Goal: Find specific page/section: Find specific page/section

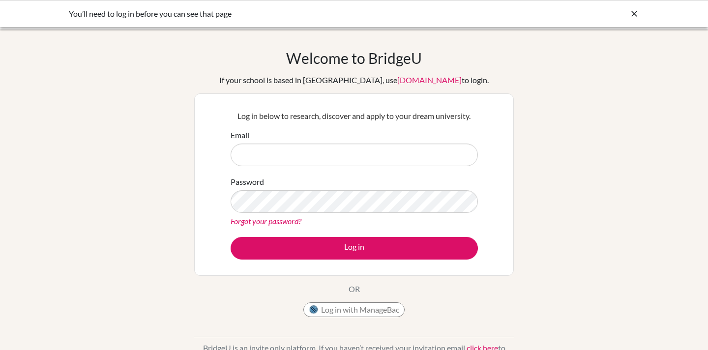
click at [261, 152] on input "Email" at bounding box center [354, 155] width 247 height 23
type input "[EMAIL_ADDRESS][DOMAIN_NAME]"
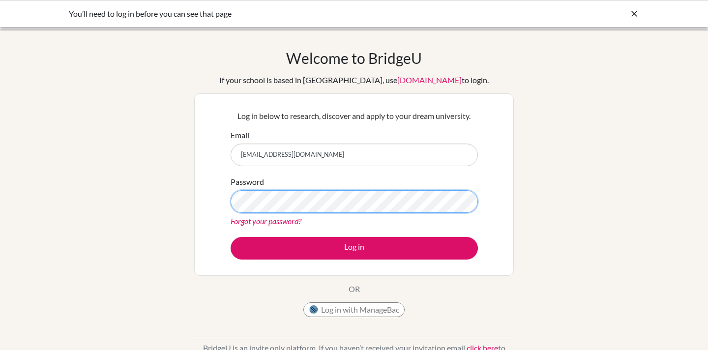
click at [231, 237] on button "Log in" at bounding box center [354, 248] width 247 height 23
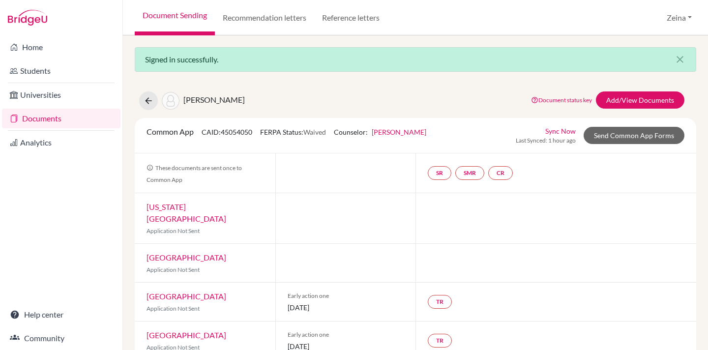
click at [55, 116] on link "Documents" at bounding box center [61, 119] width 118 height 20
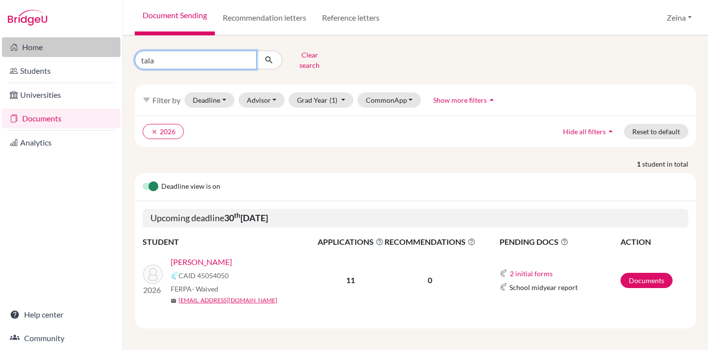
drag, startPoint x: 159, startPoint y: 55, endPoint x: 117, endPoint y: 55, distance: 42.3
click at [117, 55] on div "Home Students Universities Documents Analytics Help center Community Document S…" at bounding box center [354, 175] width 708 height 350
type input "neil"
click button "submit" at bounding box center [269, 60] width 26 height 19
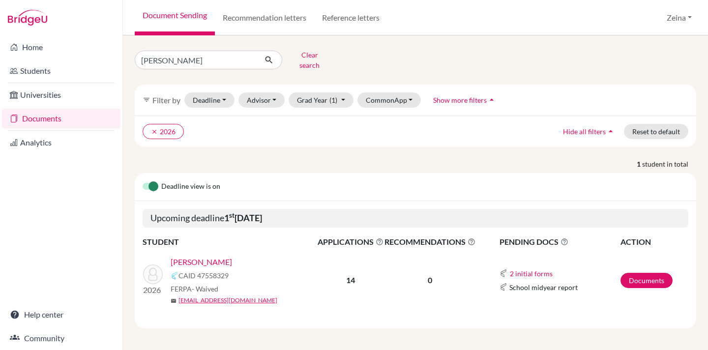
click at [203, 256] on link "[PERSON_NAME]" at bounding box center [201, 262] width 61 height 12
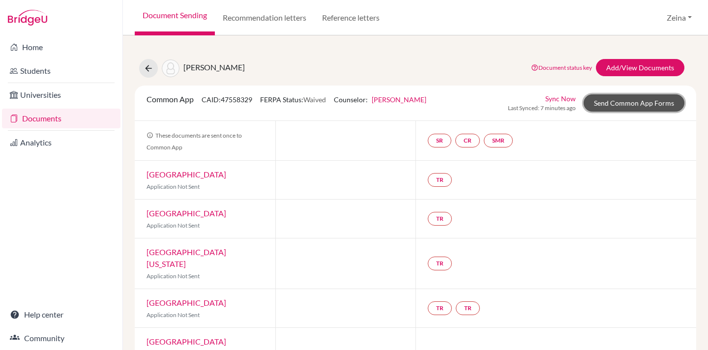
click at [645, 102] on link "Send Common App Forms" at bounding box center [634, 102] width 101 height 17
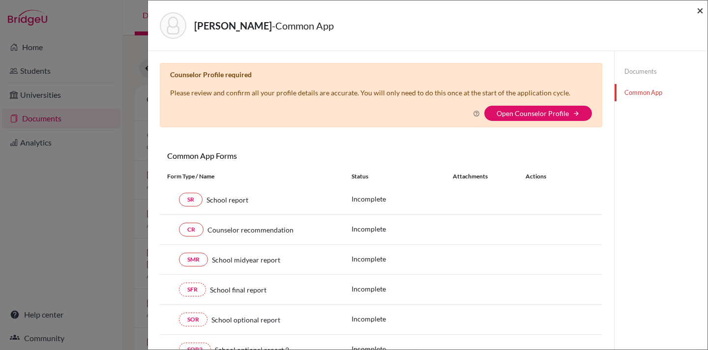
click at [701, 10] on span "×" at bounding box center [700, 10] width 7 height 14
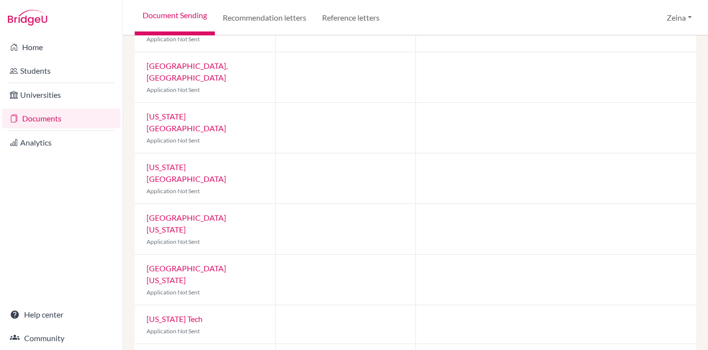
scroll to position [378, 0]
click at [201, 263] on link "University of Georgia" at bounding box center [187, 273] width 80 height 21
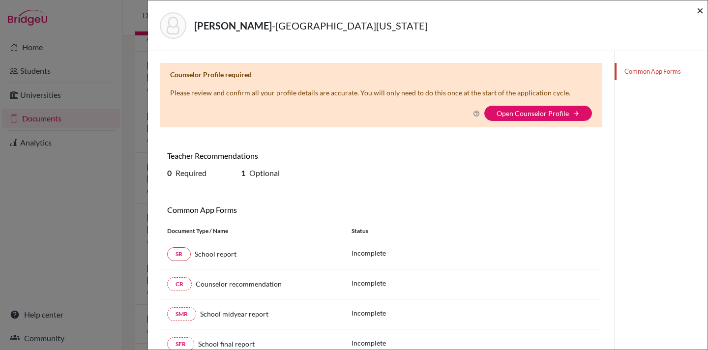
click at [702, 10] on span "×" at bounding box center [700, 10] width 7 height 14
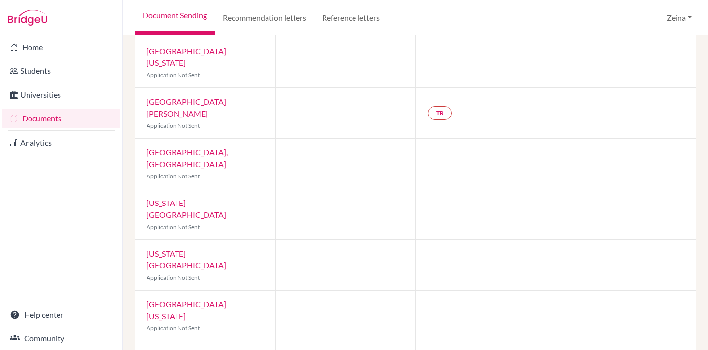
scroll to position [293, 0]
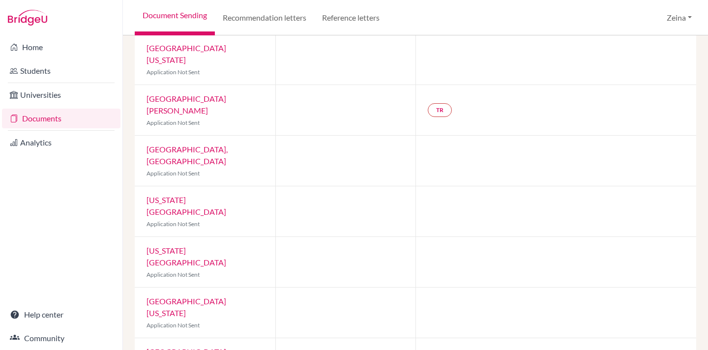
click at [204, 296] on link "University of South Carolina" at bounding box center [187, 306] width 80 height 21
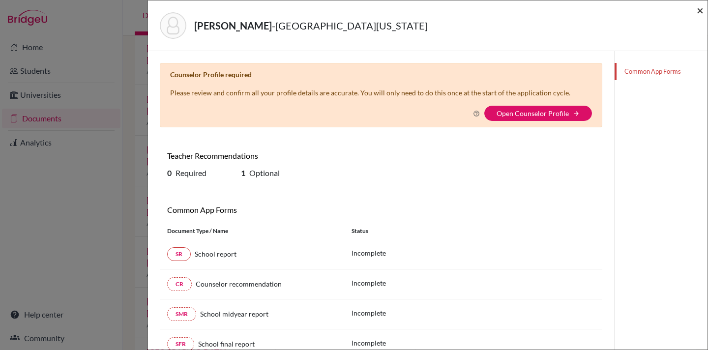
click at [701, 11] on span "×" at bounding box center [700, 10] width 7 height 14
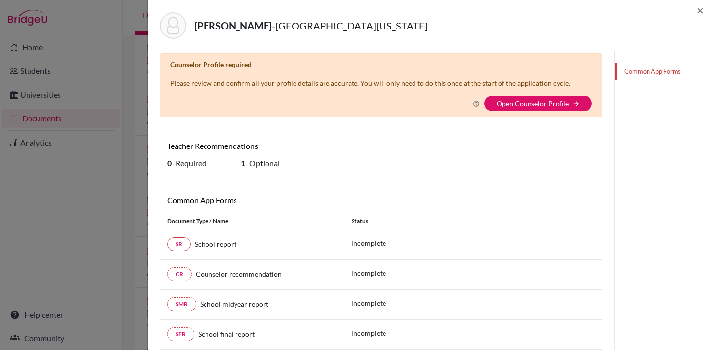
scroll to position [11, 0]
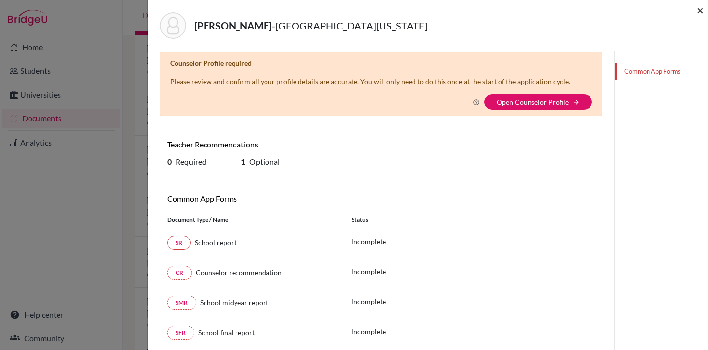
click at [701, 9] on span "×" at bounding box center [700, 10] width 7 height 14
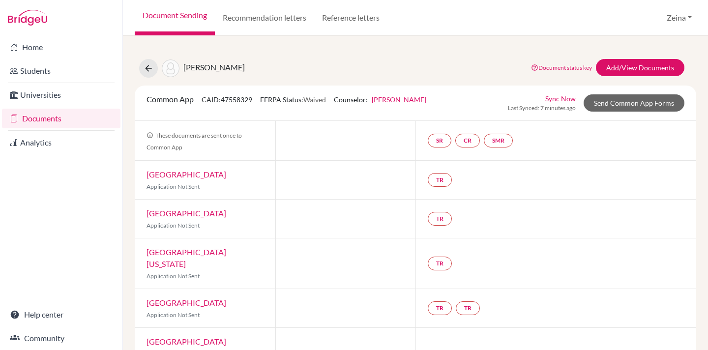
click at [170, 176] on link "[GEOGRAPHIC_DATA]" at bounding box center [187, 174] width 80 height 9
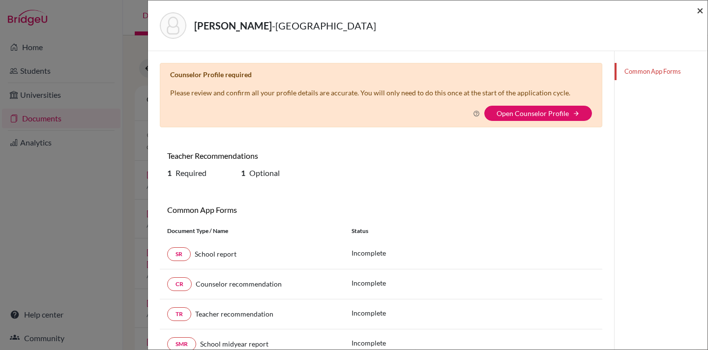
click at [698, 7] on span "×" at bounding box center [700, 10] width 7 height 14
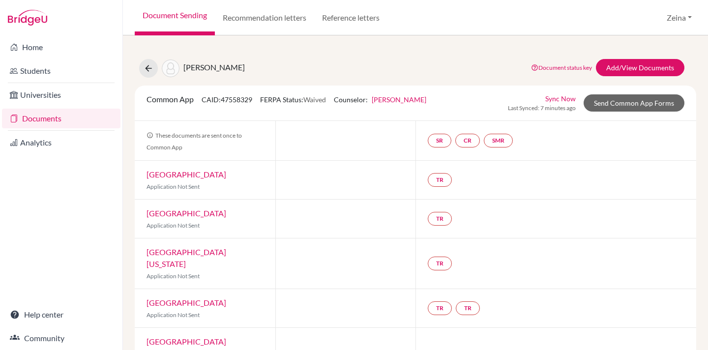
click at [170, 215] on link "Northeastern University" at bounding box center [187, 212] width 80 height 9
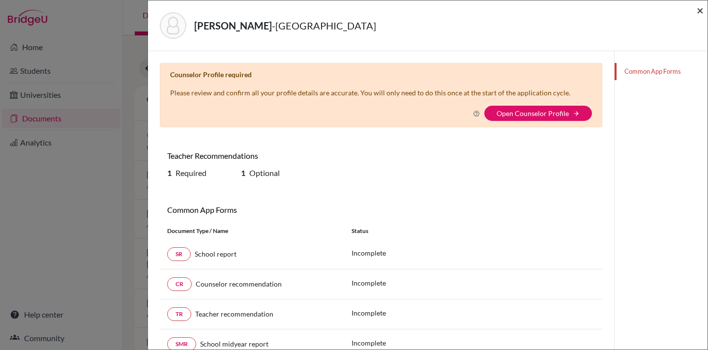
click at [699, 11] on span "×" at bounding box center [700, 10] width 7 height 14
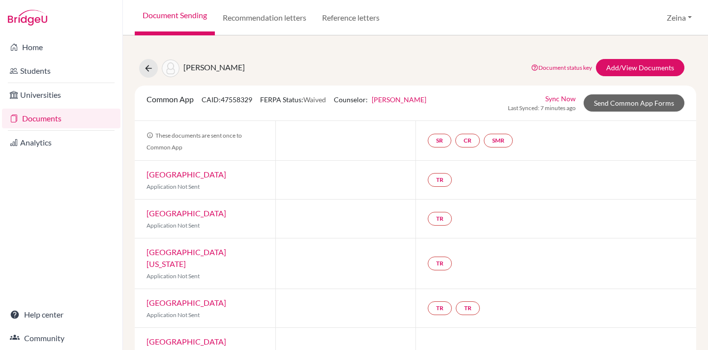
click at [38, 117] on link "Documents" at bounding box center [61, 119] width 118 height 20
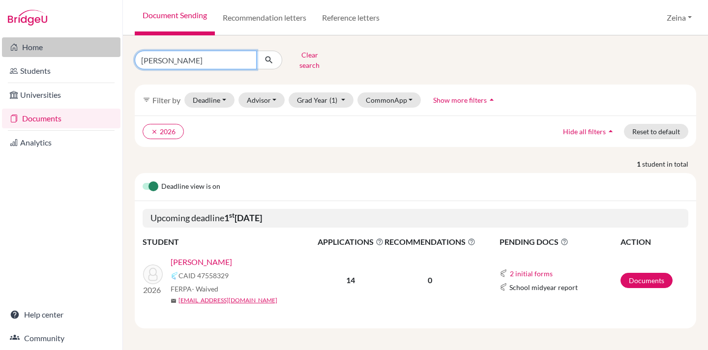
drag, startPoint x: 163, startPoint y: 54, endPoint x: 102, endPoint y: 54, distance: 61.0
click at [108, 54] on div "Home Students Universities Documents Analytics Help center Community Document S…" at bounding box center [354, 175] width 708 height 350
type input "[DEMOGRAPHIC_DATA]"
click button "submit" at bounding box center [269, 60] width 26 height 19
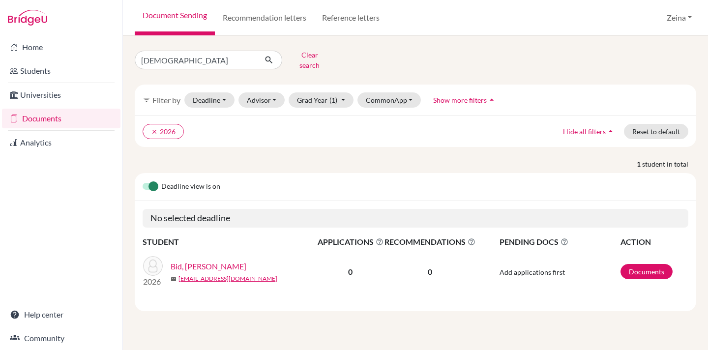
click at [207, 261] on link "Bid, [PERSON_NAME]" at bounding box center [209, 267] width 76 height 12
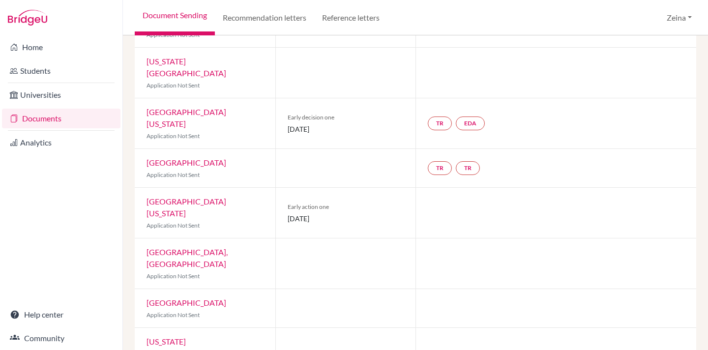
scroll to position [312, 0]
